Goal: Check status: Check status

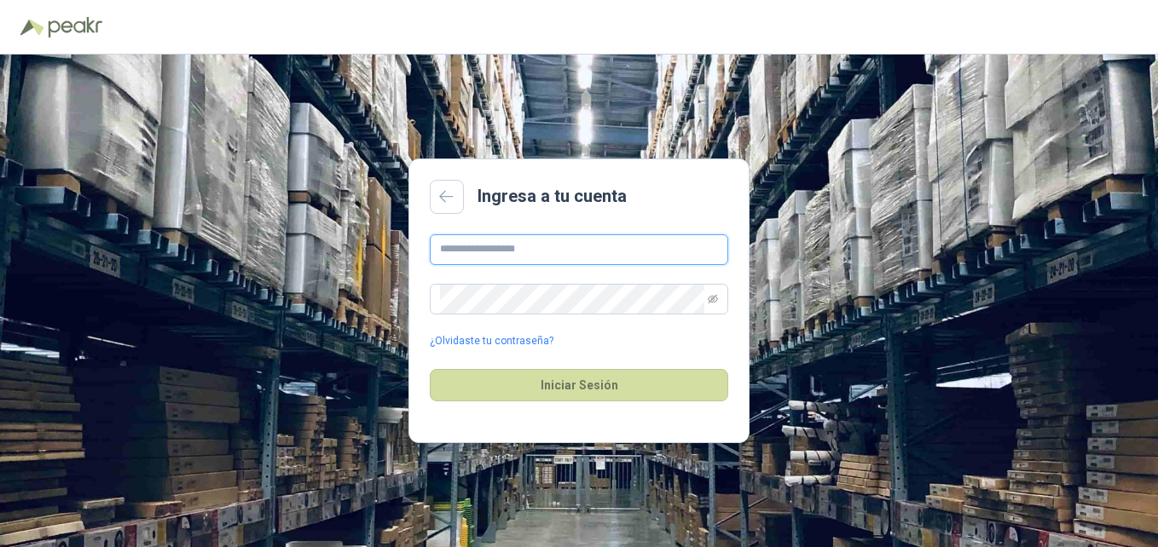
click at [546, 239] on input "text" at bounding box center [579, 249] width 298 height 31
type input "**********"
click at [430, 369] on button "Iniciar Sesión" at bounding box center [579, 385] width 298 height 32
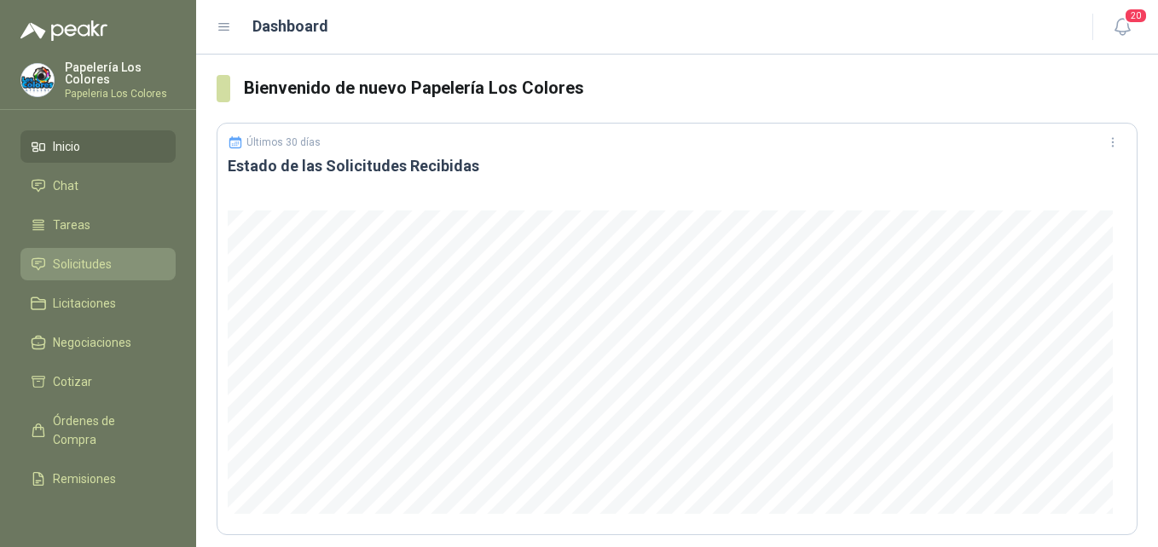
click at [102, 264] on span "Solicitudes" at bounding box center [82, 264] width 59 height 19
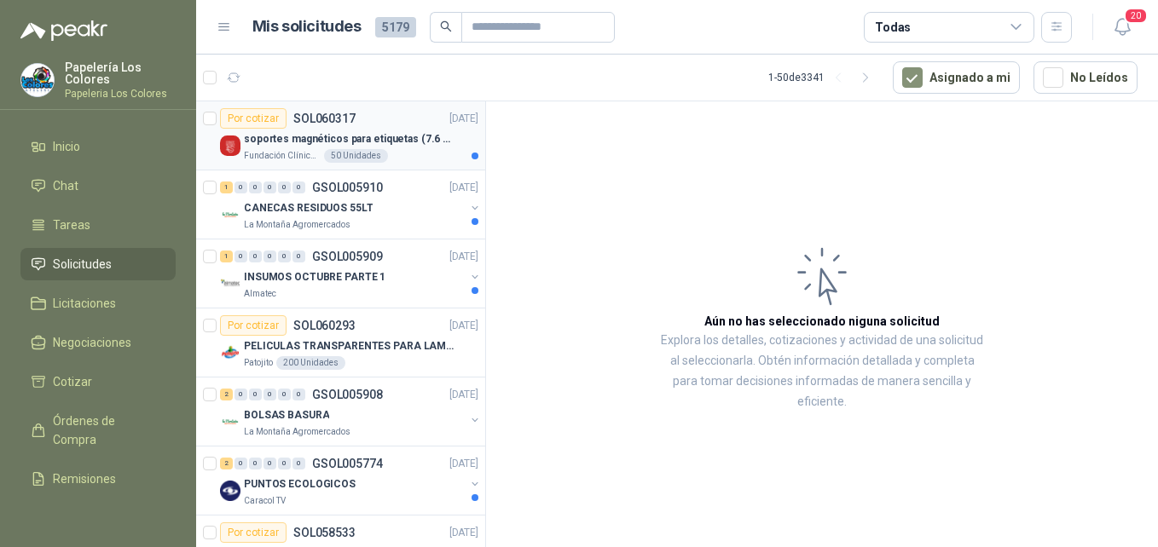
click at [378, 115] on div "Por cotizar SOL060317 [DATE]" at bounding box center [349, 118] width 258 height 20
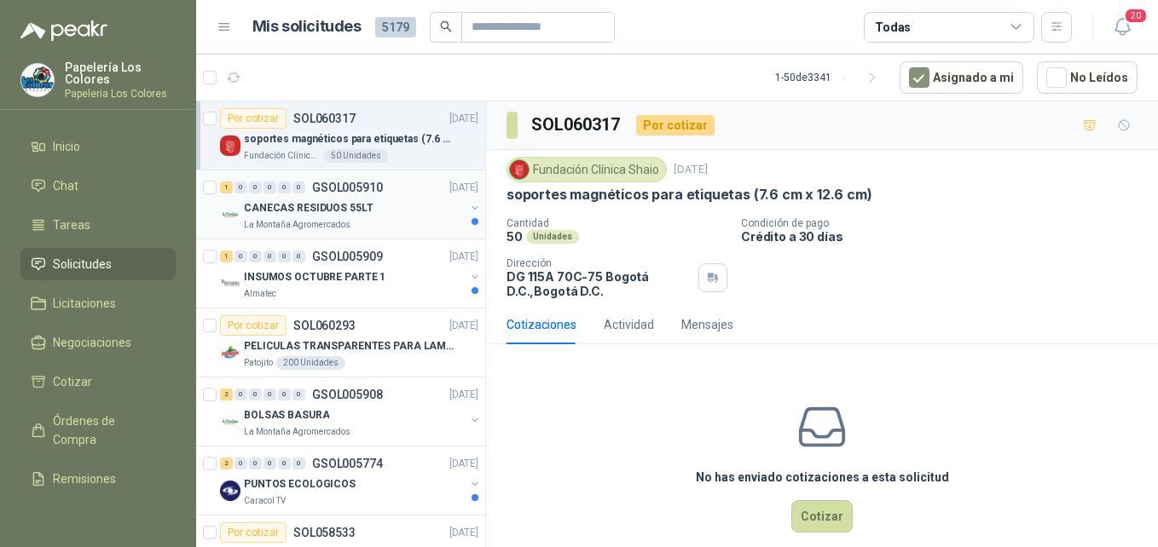
click at [389, 203] on div "CANECAS RESIDUOS 55LT" at bounding box center [354, 208] width 221 height 20
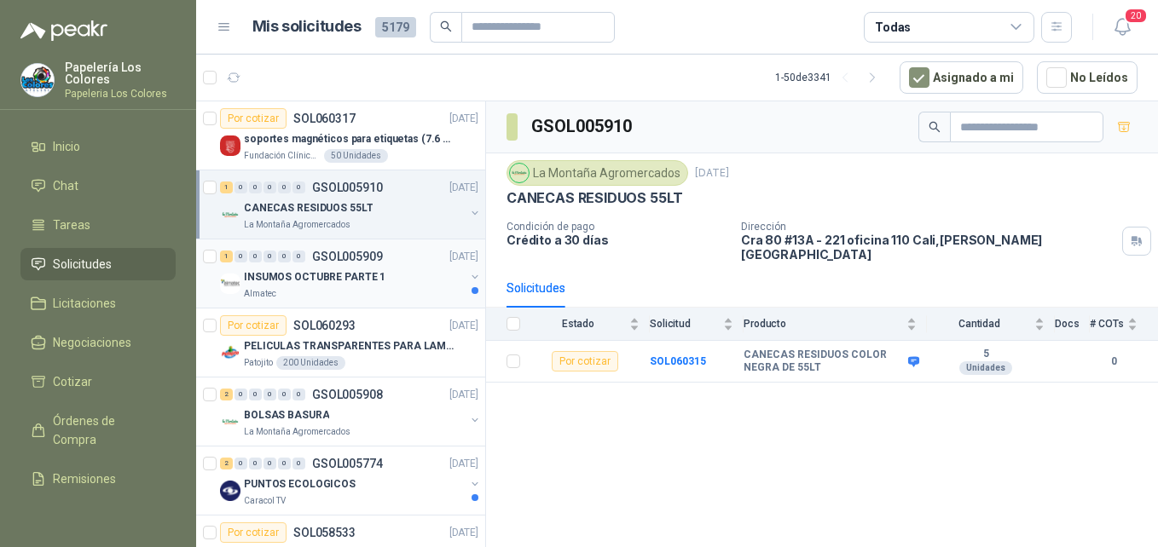
click at [402, 268] on div "INSUMOS OCTUBRE PARTE 1" at bounding box center [354, 277] width 221 height 20
